Goal: Information Seeking & Learning: Learn about a topic

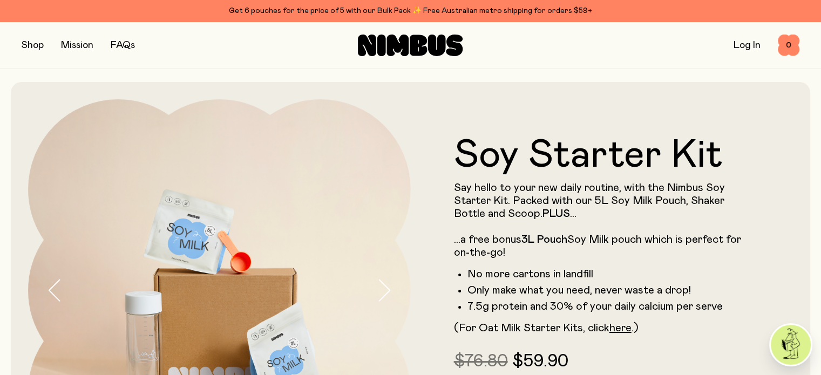
click at [40, 49] on button "button" at bounding box center [33, 45] width 22 height 15
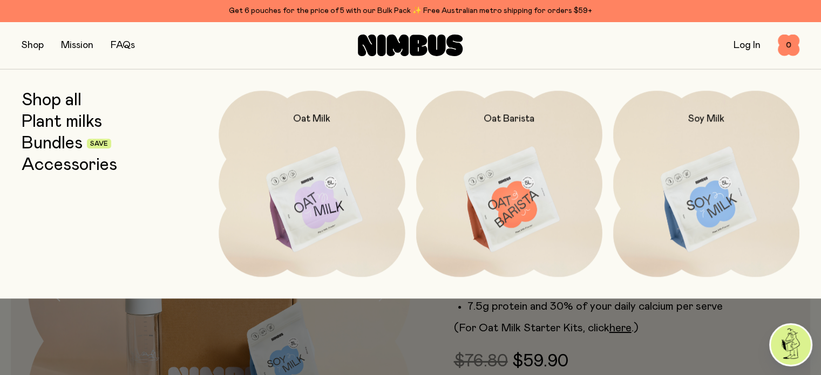
click at [304, 193] on img at bounding box center [312, 200] width 186 height 219
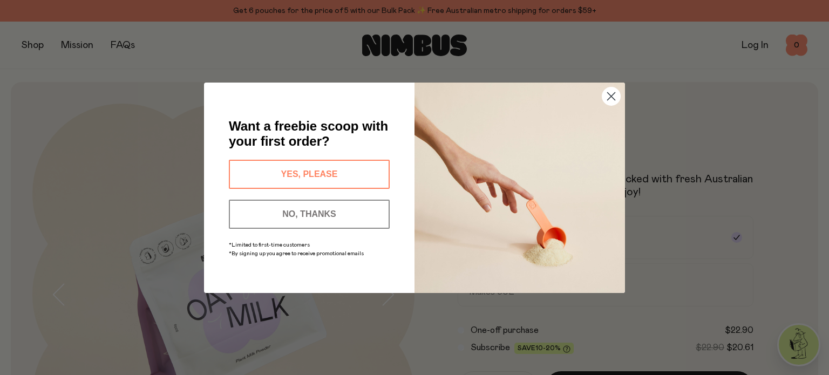
click at [334, 170] on button "YES, PLEASE" at bounding box center [309, 174] width 161 height 29
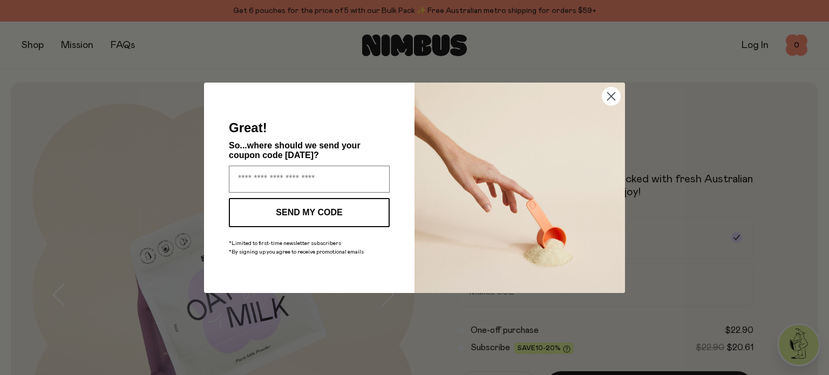
click at [605, 97] on circle "Close dialog" at bounding box center [611, 96] width 18 height 18
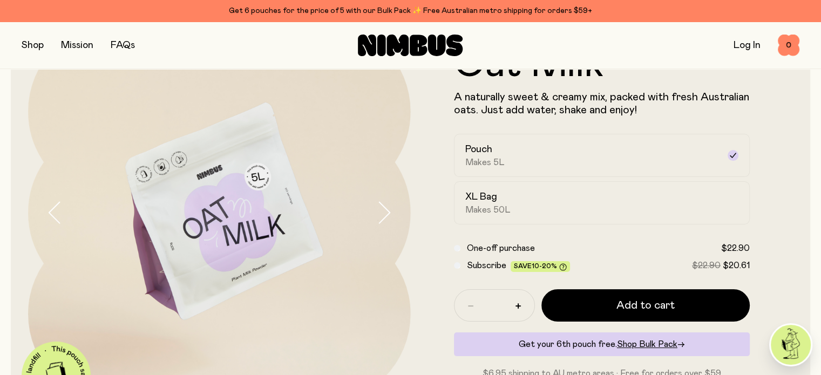
scroll to position [80, 0]
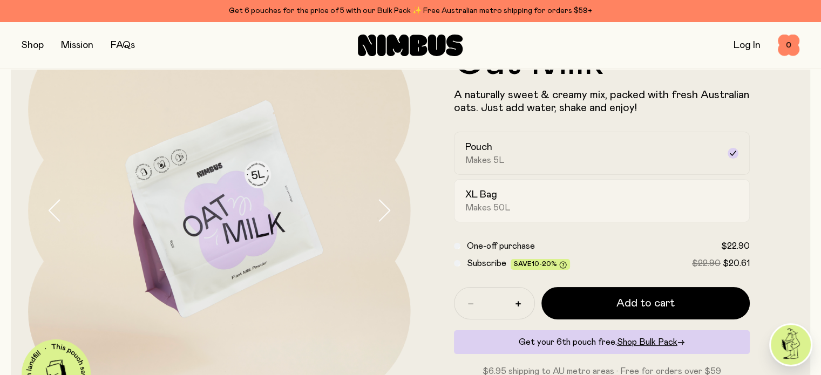
click at [642, 212] on div "XL Bag Makes 50L" at bounding box center [592, 200] width 254 height 25
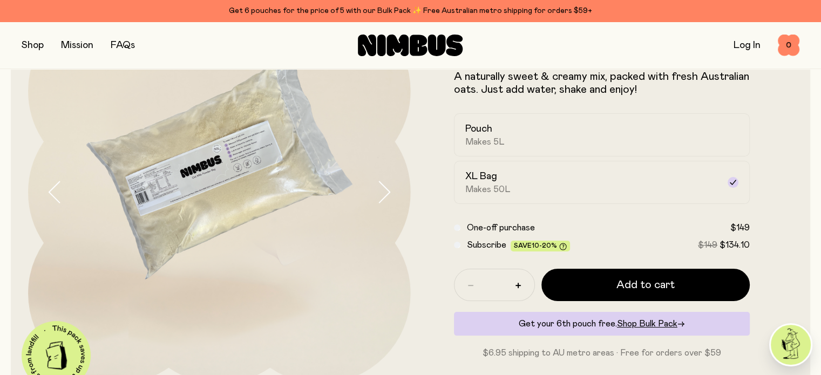
scroll to position [99, 0]
click at [582, 147] on div "Pouch Makes 5L" at bounding box center [592, 134] width 254 height 25
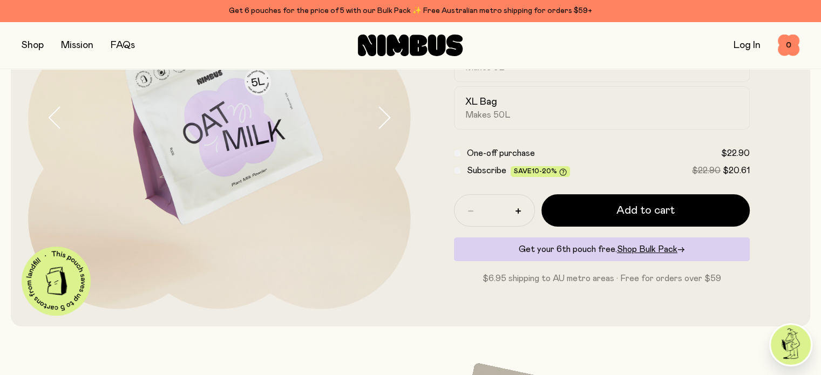
scroll to position [174, 0]
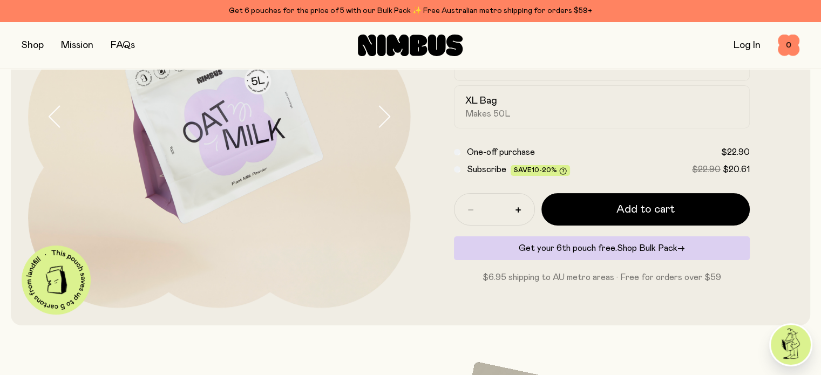
click at [652, 252] on span "Shop Bulk Pack" at bounding box center [647, 248] width 60 height 9
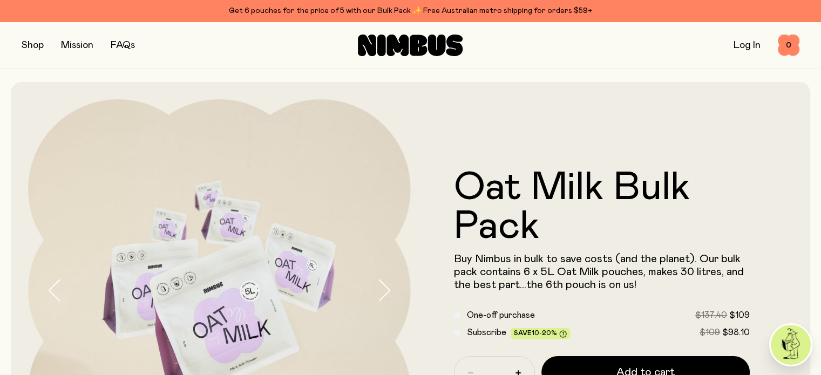
click at [39, 47] on button "button" at bounding box center [33, 45] width 22 height 15
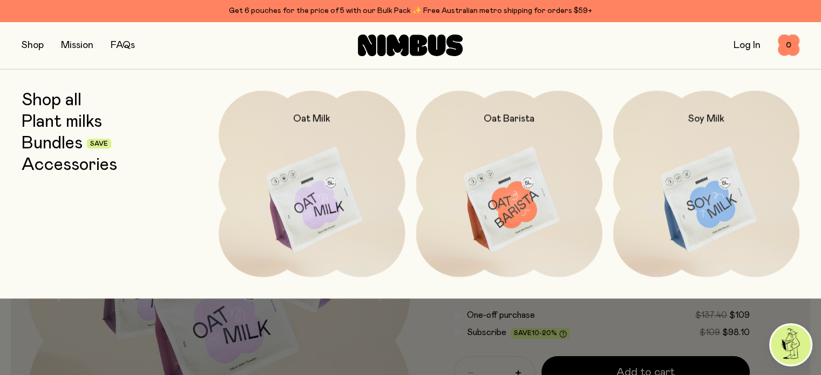
click at [48, 142] on link "Bundles" at bounding box center [52, 143] width 61 height 19
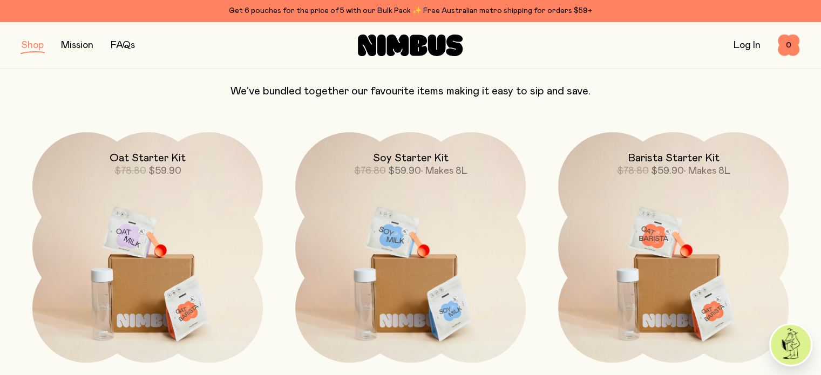
scroll to position [97, 0]
click at [171, 175] on span "$59.90" at bounding box center [164, 171] width 33 height 10
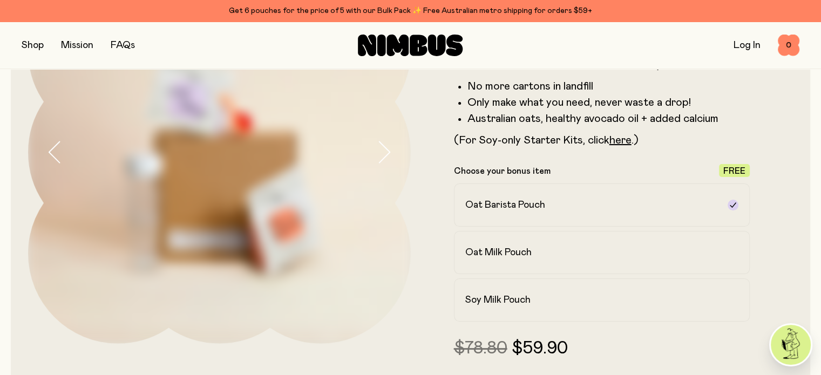
scroll to position [139, 0]
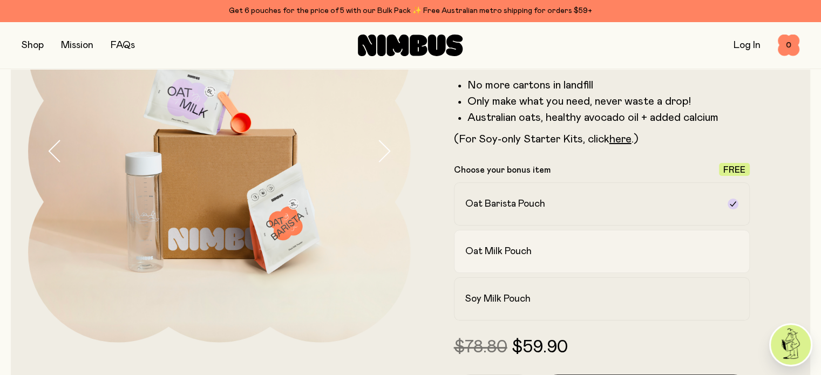
click at [466, 252] on h2 "Oat Milk Pouch" at bounding box center [498, 251] width 66 height 13
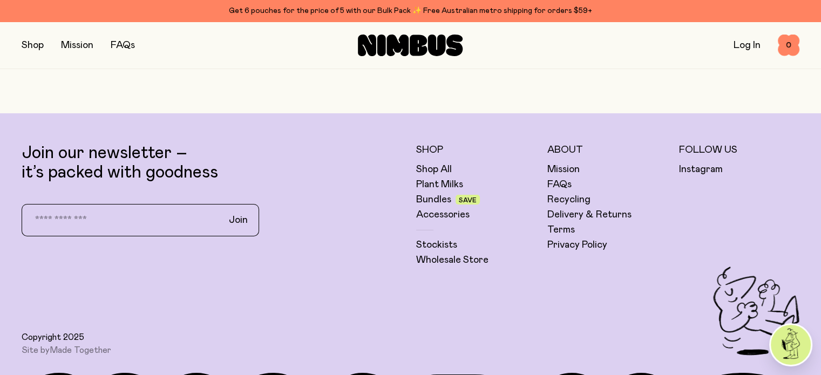
scroll to position [3763, 0]
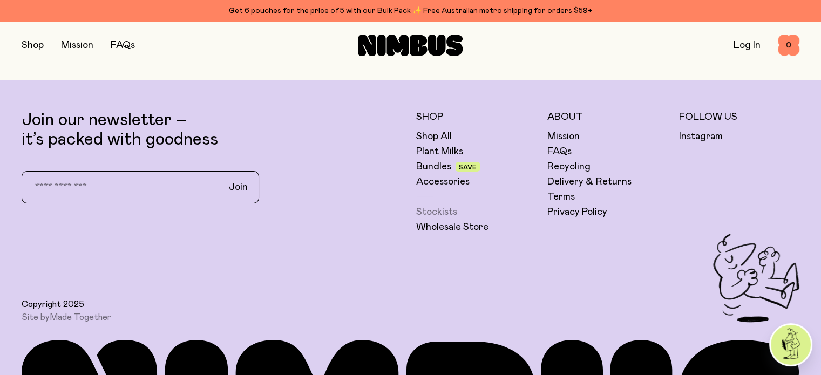
click at [430, 219] on link "Stockists" at bounding box center [436, 212] width 41 height 13
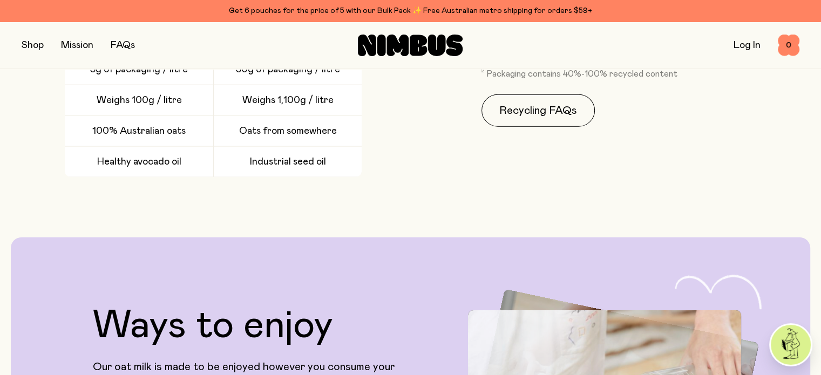
scroll to position [2502, 0]
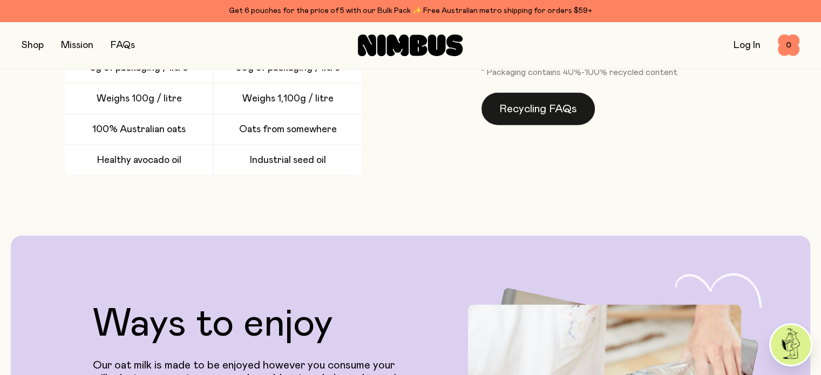
click at [535, 125] on link "Recycling FAQs" at bounding box center [538, 109] width 113 height 32
